Goal: Download file/media

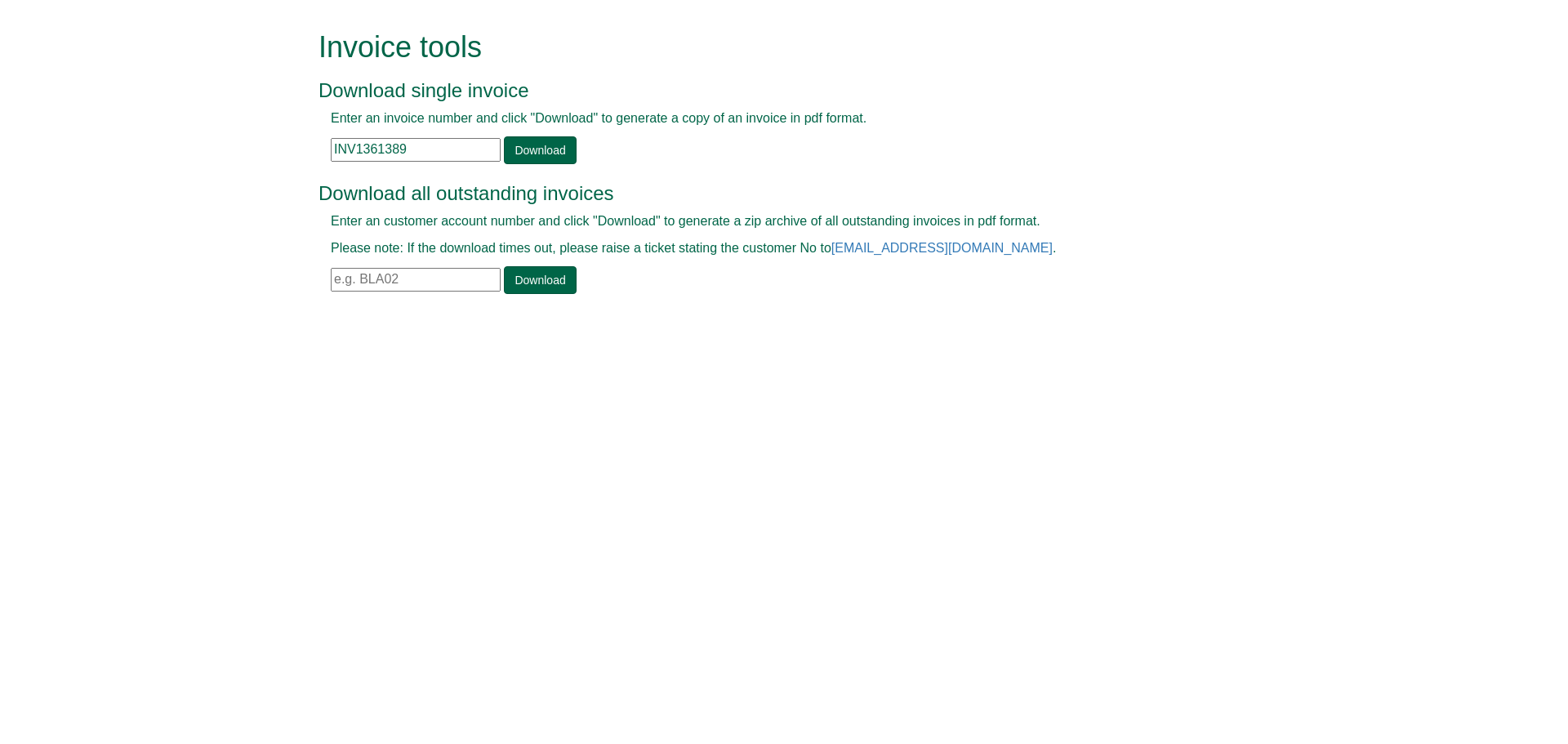
click at [374, 270] on input "text" at bounding box center [415, 279] width 170 height 24
type input "wil96"
click at [539, 290] on link "Download" at bounding box center [540, 280] width 72 height 28
click at [370, 277] on input "text" at bounding box center [415, 279] width 170 height 24
type input "wil96"
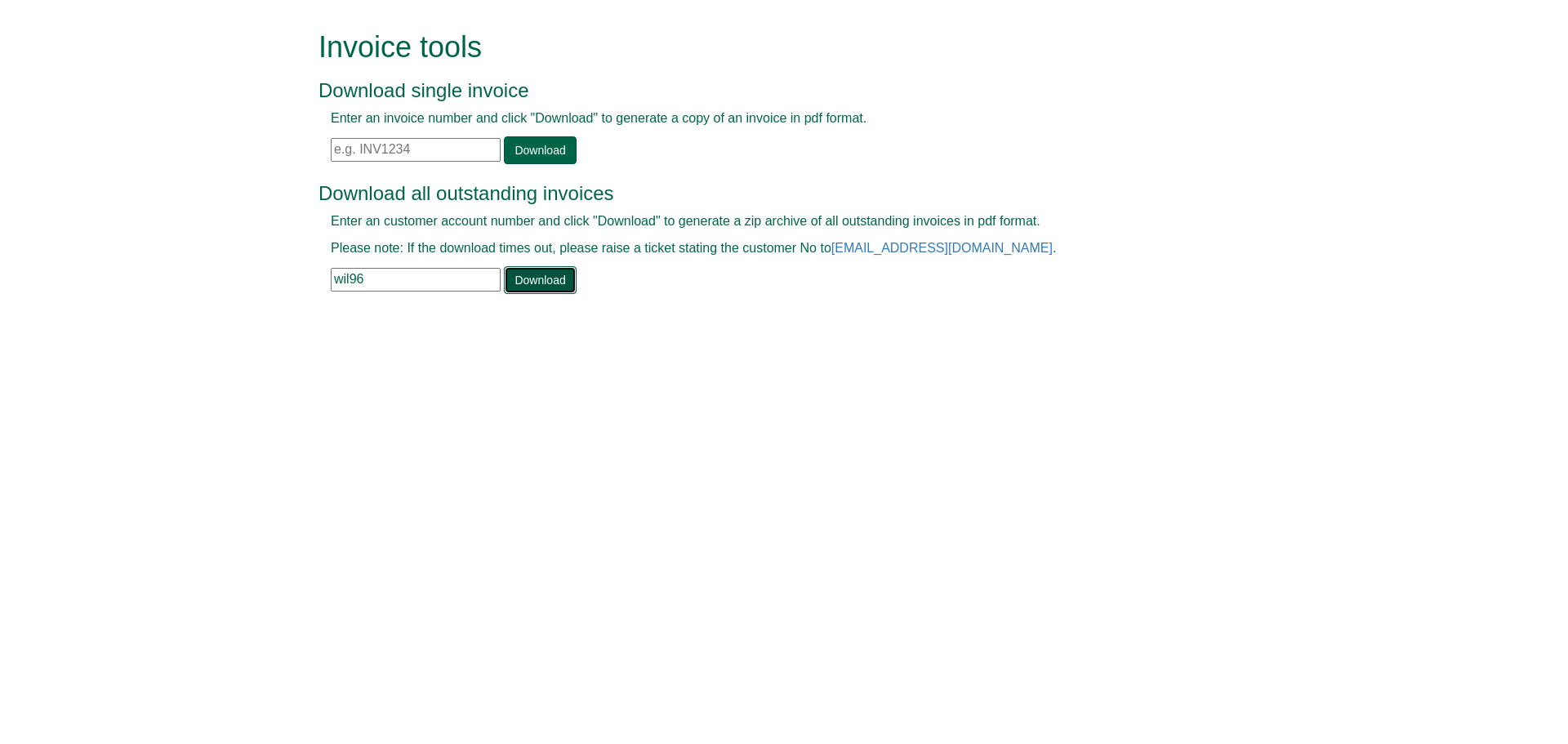
click at [534, 274] on link "Download" at bounding box center [540, 280] width 72 height 28
